Goal: Find specific page/section: Find specific page/section

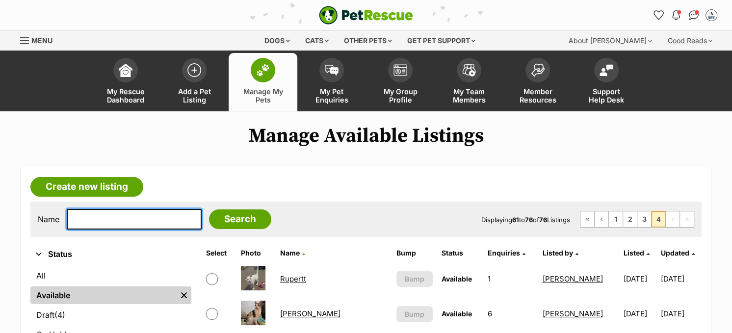
click at [104, 218] on input "text" at bounding box center [134, 219] width 135 height 21
type input "marty"
click at [209, 210] on input "Search" at bounding box center [240, 220] width 62 height 20
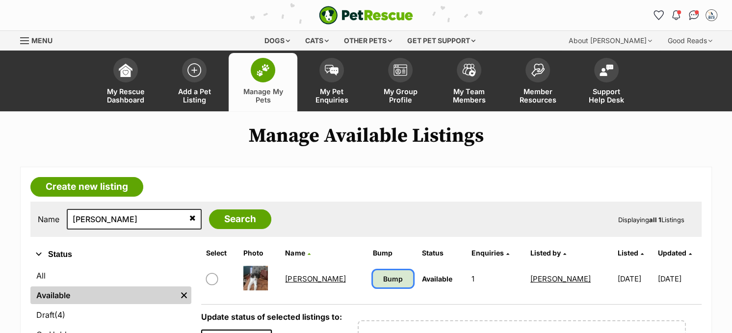
click at [383, 281] on span "Bump" at bounding box center [393, 279] width 20 height 10
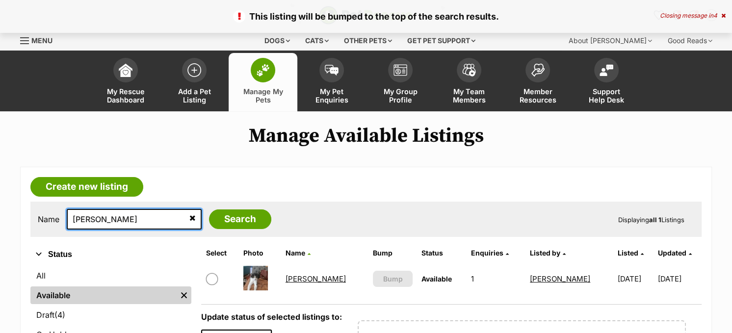
drag, startPoint x: 118, startPoint y: 226, endPoint x: 69, endPoint y: 218, distance: 49.6
click at [69, 218] on input "[PERSON_NAME]" at bounding box center [134, 219] width 135 height 21
type input "lion"
click at [209, 210] on input "Search" at bounding box center [240, 220] width 62 height 20
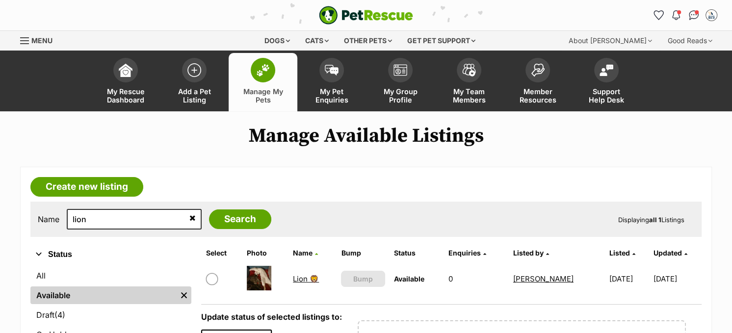
click at [301, 278] on link "Lion 🦁" at bounding box center [306, 278] width 26 height 9
